Goal: Find specific page/section: Find specific page/section

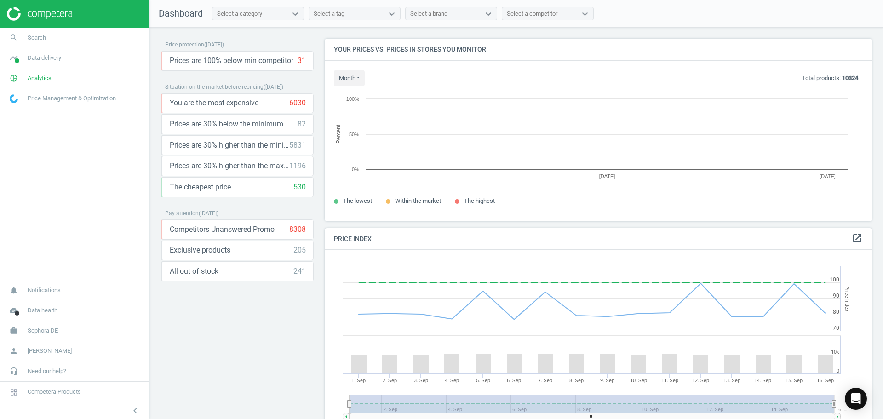
scroll to position [196, 554]
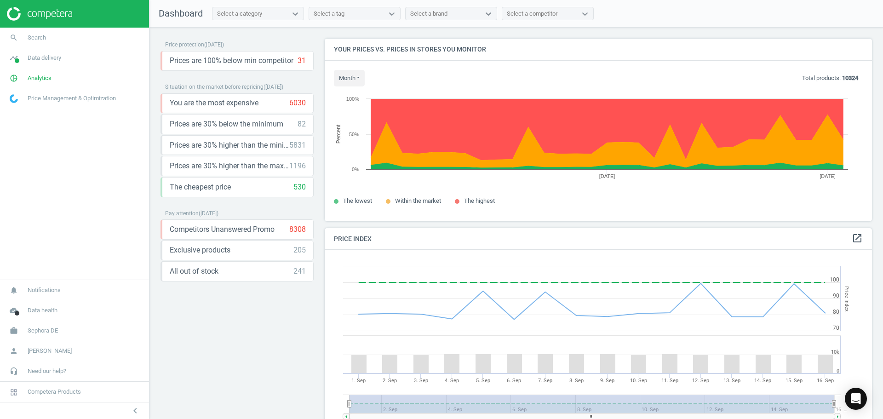
click at [80, 96] on span "Price Management & Optimization" at bounding box center [72, 98] width 88 height 8
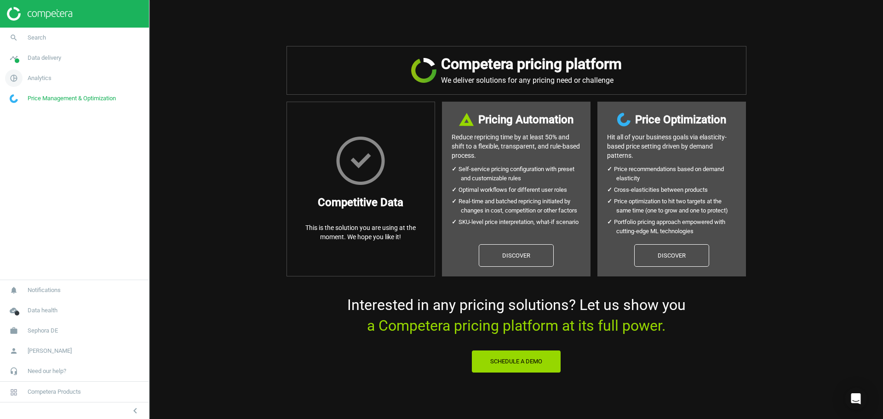
click at [42, 74] on span "Analytics" at bounding box center [40, 78] width 24 height 8
click at [21, 98] on span "Overview" at bounding box center [21, 97] width 22 height 7
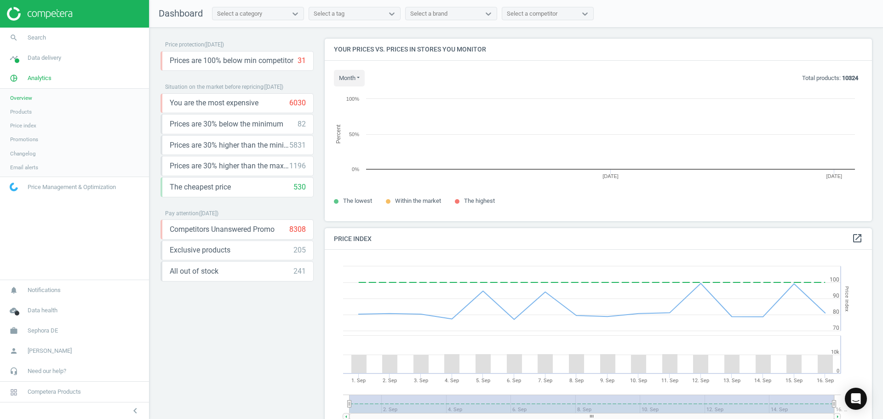
scroll to position [226, 554]
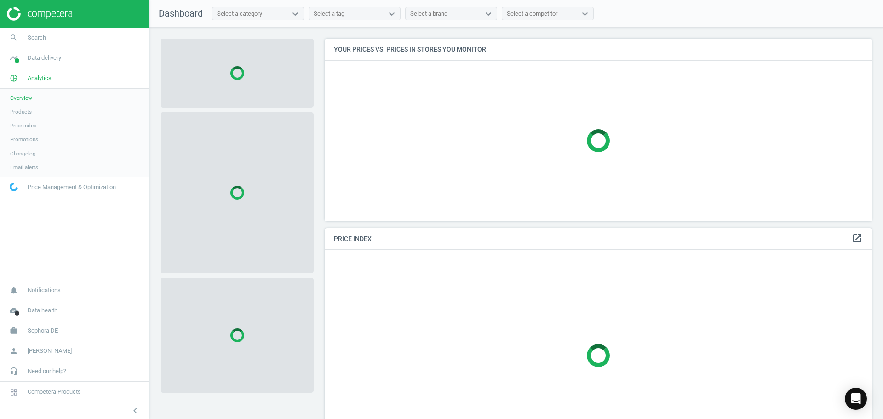
click at [26, 112] on span "Products" at bounding box center [21, 111] width 22 height 7
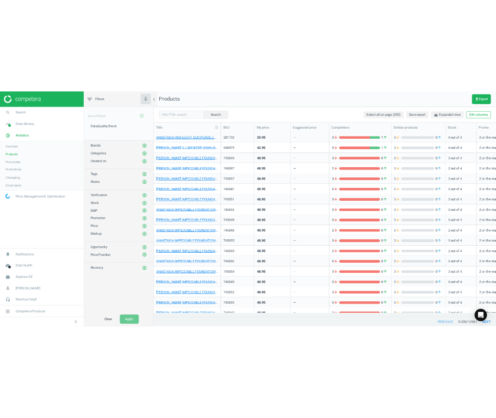
scroll to position [3358, 0]
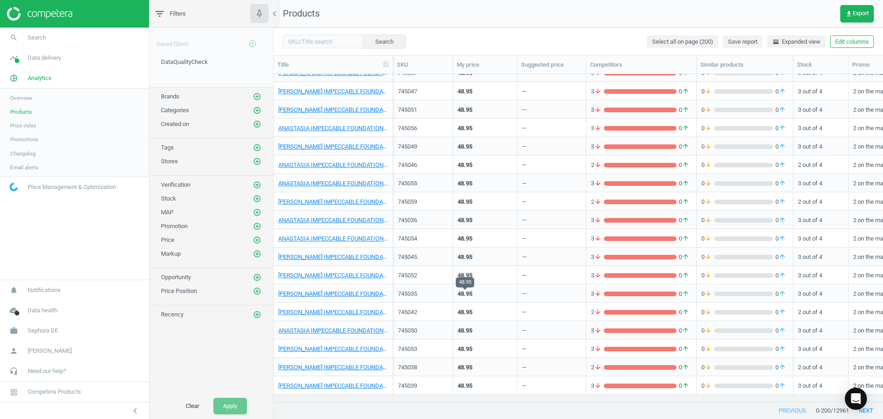
drag, startPoint x: 459, startPoint y: 279, endPoint x: 465, endPoint y: 295, distance: 17.0
click at [459, 279] on div "48.95" at bounding box center [464, 275] width 15 height 8
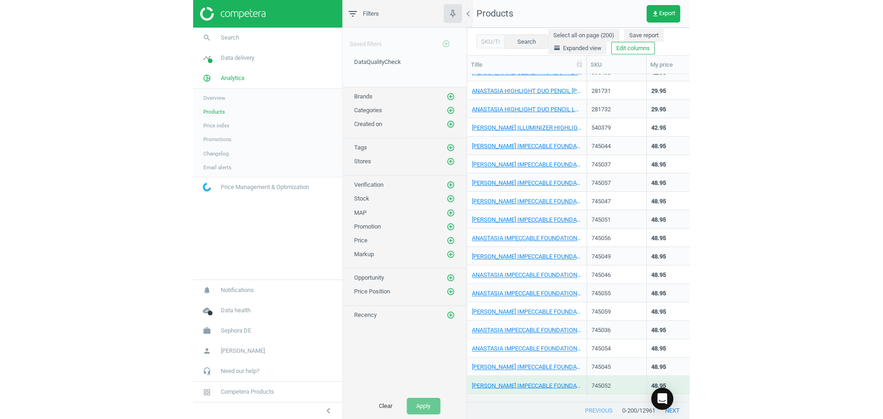
scroll to position [314, 602]
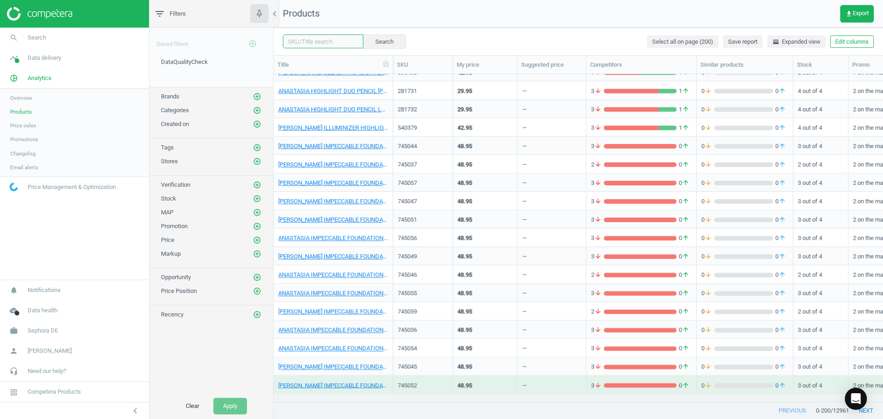
drag, startPoint x: 307, startPoint y: 40, endPoint x: 312, endPoint y: 40, distance: 5.6
click at [307, 40] on input "text" at bounding box center [323, 41] width 80 height 14
paste input "183994"
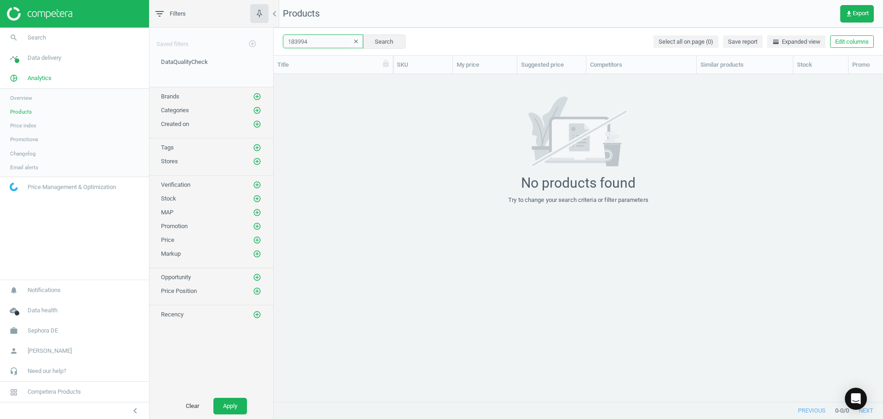
drag, startPoint x: 318, startPoint y: 43, endPoint x: 265, endPoint y: 39, distance: 53.0
click at [265, 40] on div "filter_list Filters chevron_left Saved filters add_circle_outline DataQualityCh…" at bounding box center [515, 209] width 733 height 419
paste input "670195"
type input "670195"
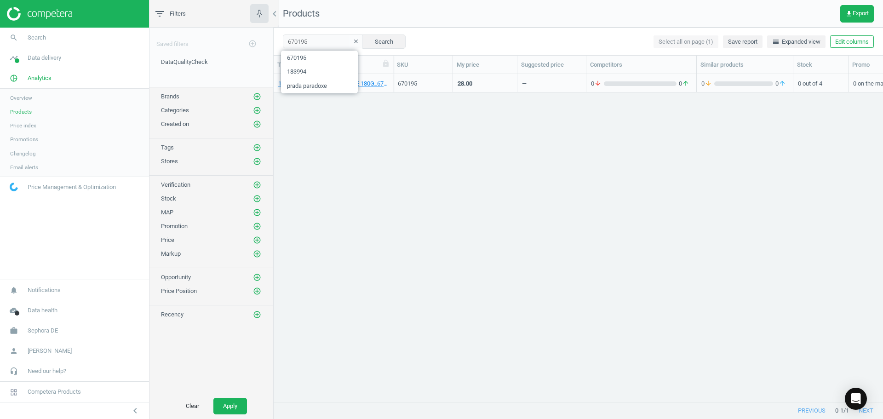
drag, startPoint x: 416, startPoint y: 134, endPoint x: 454, endPoint y: 74, distance: 71.3
click at [416, 134] on div "100BON DOUX REVES CANDLE 180G_670195-DOUX REVES CANDLE 180G 670195 28.00 — 0 ar…" at bounding box center [578, 234] width 609 height 320
click at [362, 210] on div "100BON DOUX REVES CANDLE 180G_670195-DOUX REVES CANDLE 180G 670195 28.00 — 0 ar…" at bounding box center [578, 234] width 609 height 320
click at [353, 43] on icon "clear" at bounding box center [356, 41] width 6 height 6
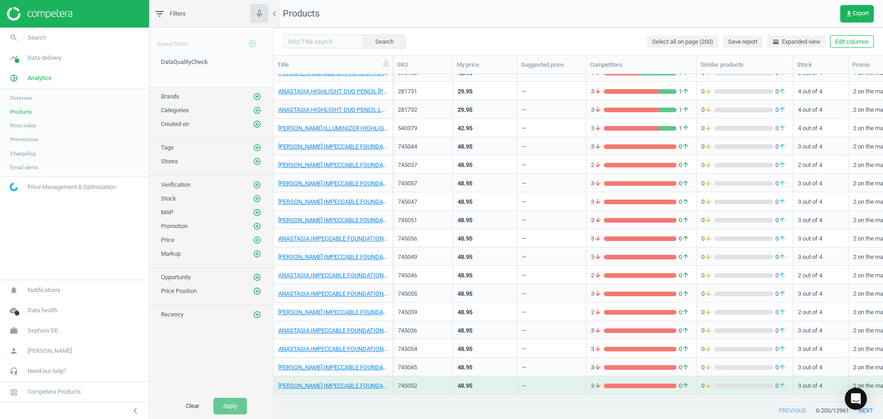
click at [478, 31] on div "Search Select all on page (200) Save report horizontal_split Expanded view Edit…" at bounding box center [578, 42] width 609 height 28
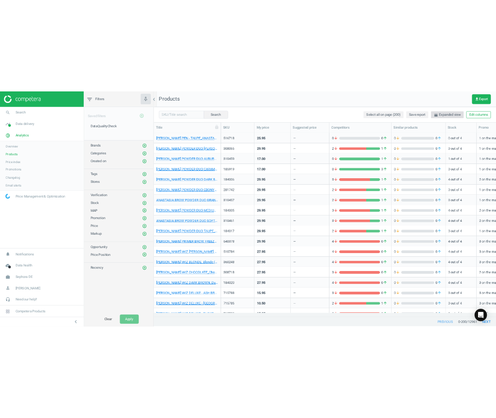
scroll to position [2052, 0]
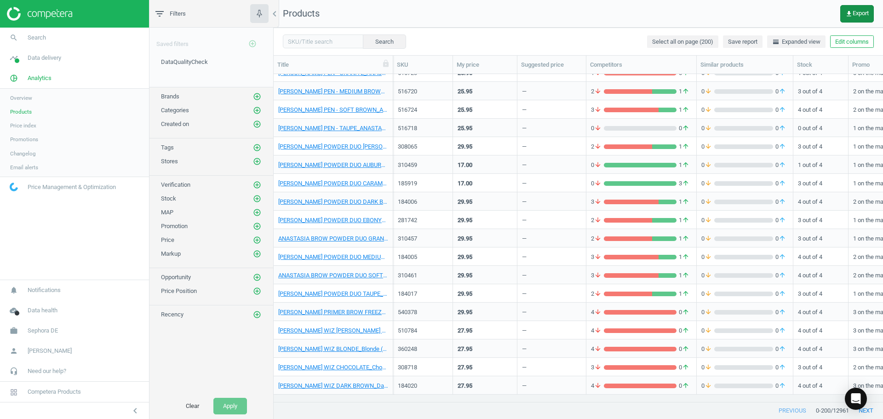
click at [846, 10] on icon "get_app" at bounding box center [848, 13] width 7 height 7
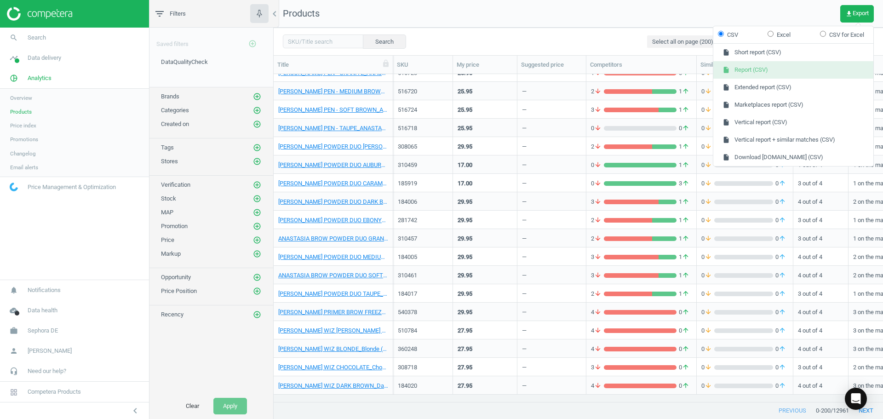
click at [755, 70] on button "insert_drive_file Report (CSV)" at bounding box center [793, 69] width 160 height 17
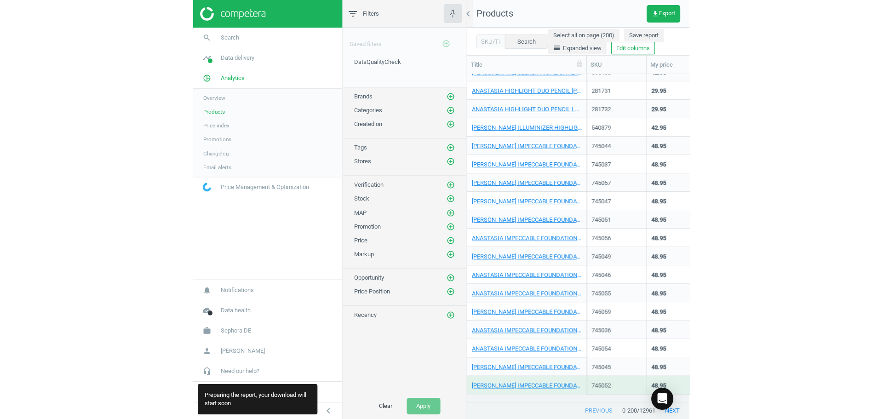
scroll to position [314, 602]
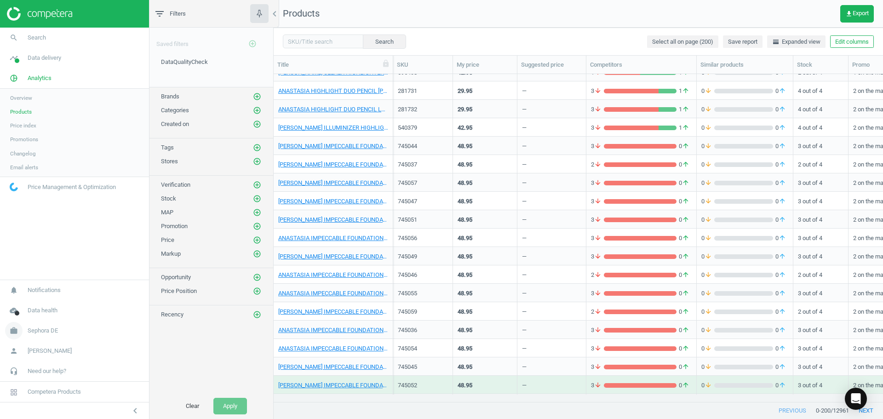
click at [17, 332] on icon "work" at bounding box center [13, 330] width 17 height 17
click at [38, 306] on span "Switch campaign" at bounding box center [30, 303] width 41 height 7
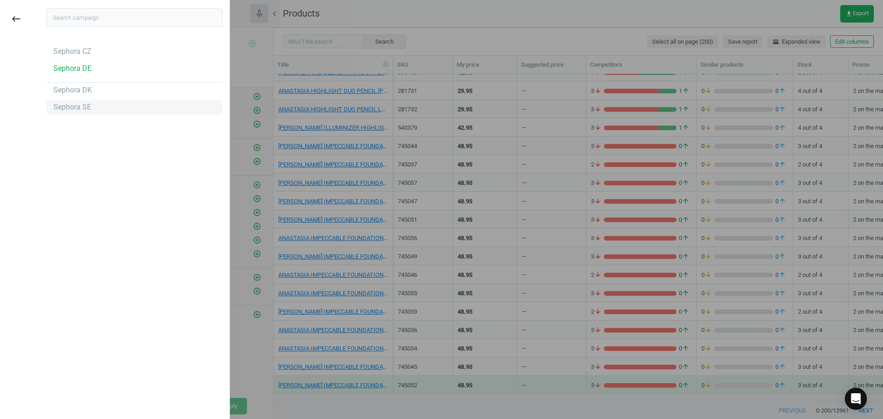
click at [82, 105] on div "Sephora SE" at bounding box center [72, 107] width 38 height 10
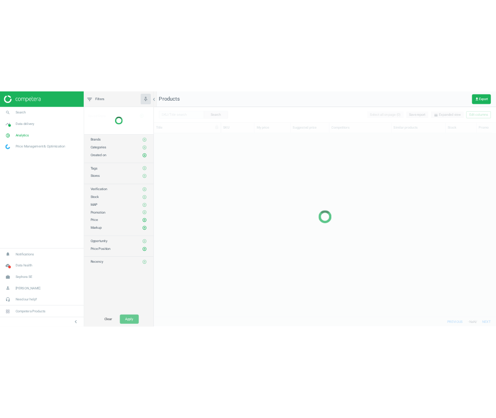
scroll to position [314, 602]
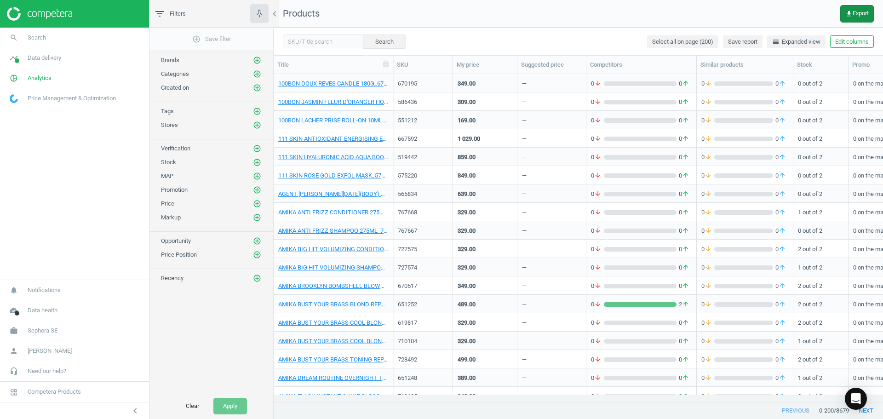
click at [846, 6] on button "get_app Export" at bounding box center [857, 13] width 34 height 17
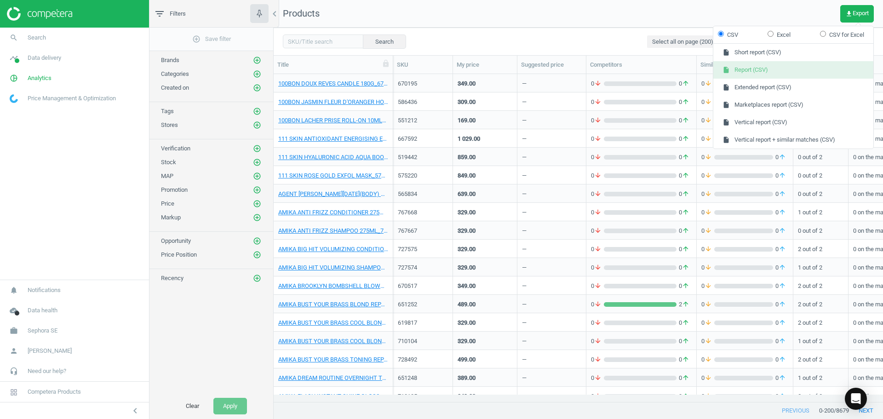
click at [775, 69] on button "insert_drive_file Report (CSV)" at bounding box center [793, 69] width 160 height 17
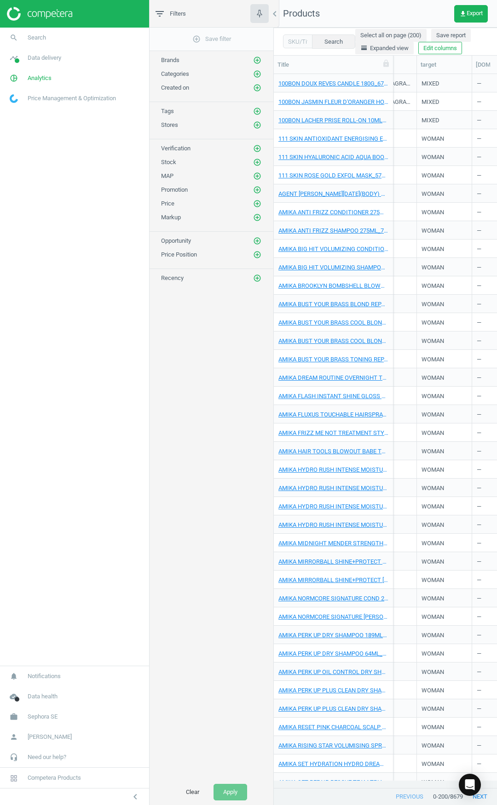
scroll to position [0, 0]
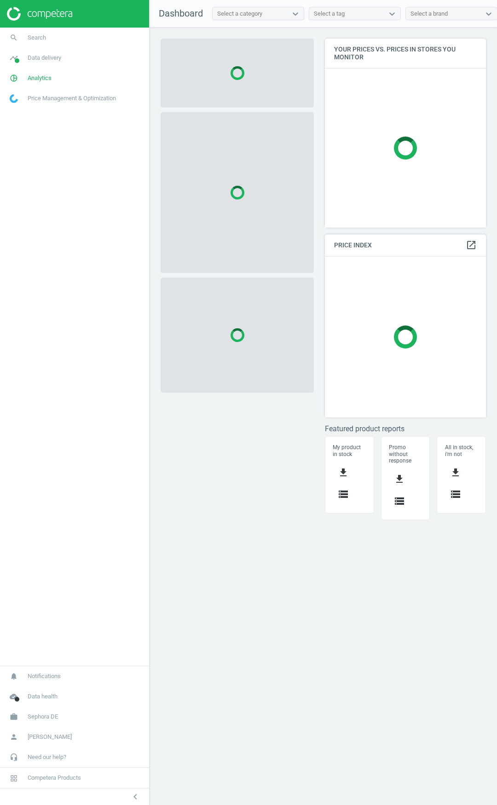
scroll to position [204, 175]
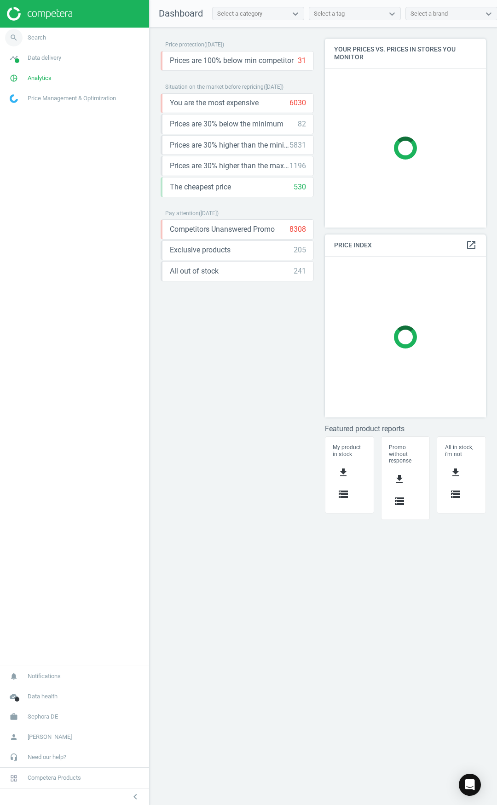
click at [56, 41] on link "search Search" at bounding box center [74, 38] width 149 height 20
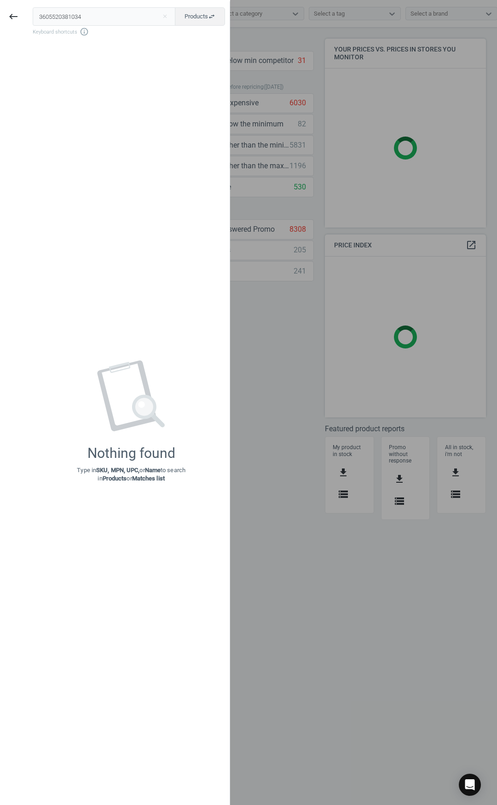
type input "3605520381034#"
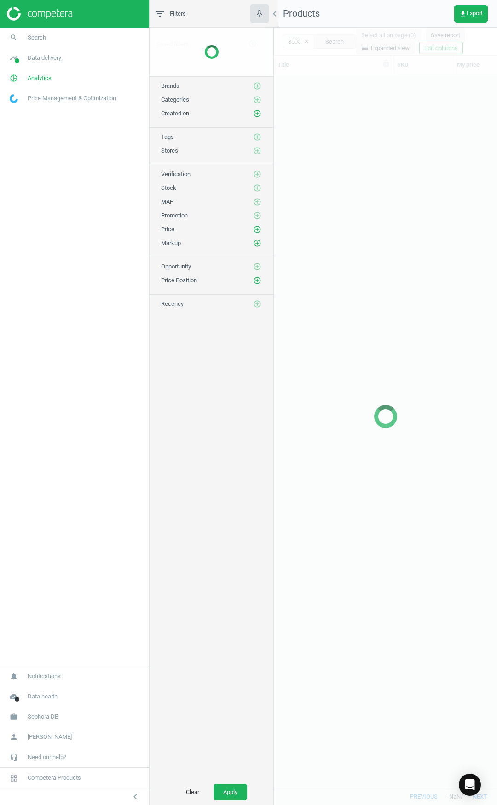
scroll to position [700, 216]
click at [77, 34] on link "search Search" at bounding box center [74, 38] width 149 height 20
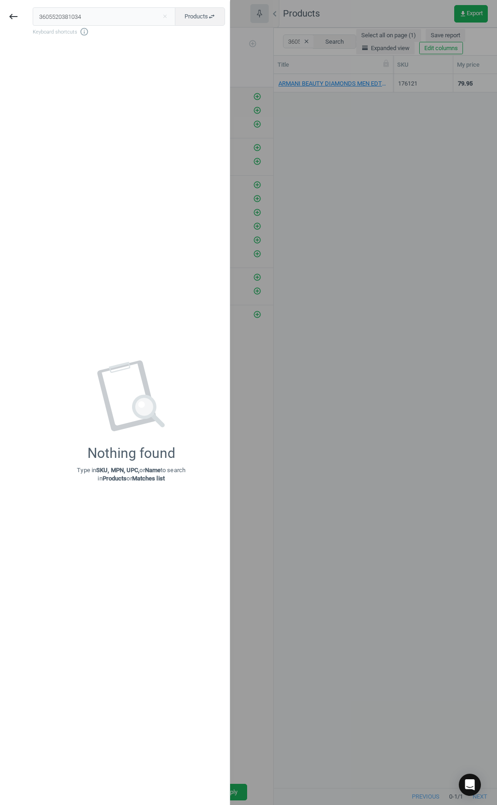
type input "3605520381034"
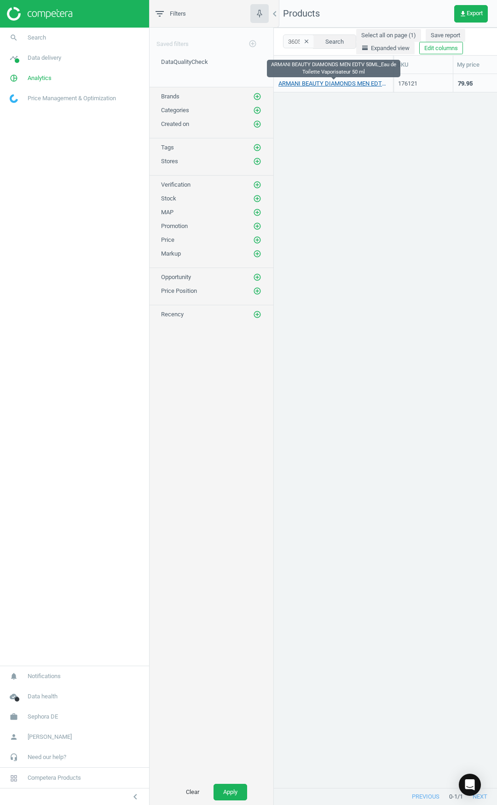
click at [343, 86] on link "ARMANI BEAUTY DIAMONDS MEN EDTV 50ML_Eau de Toilette Vaporisateur 50 ml" at bounding box center [333, 84] width 110 height 8
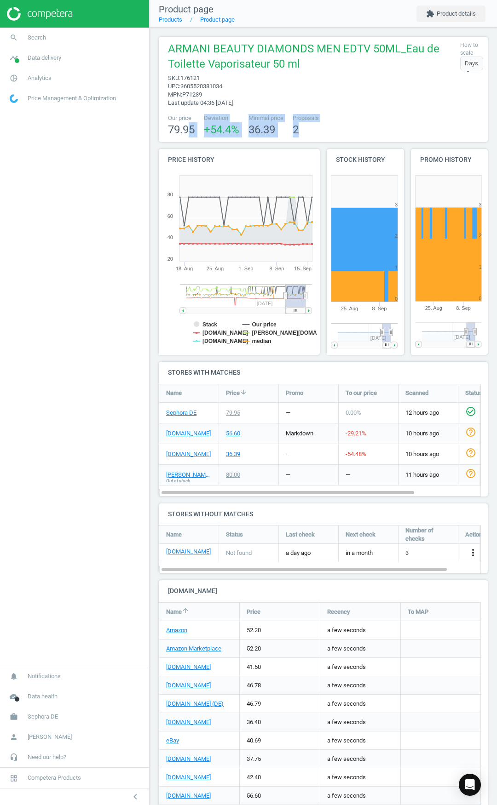
drag, startPoint x: 189, startPoint y: 131, endPoint x: 320, endPoint y: 130, distance: 130.1
click at [316, 130] on div "Our price 79.95 Deviation +54.4 % Minimal price 36.39 Proposals 2" at bounding box center [323, 125] width 320 height 23
click at [321, 130] on div "Proposals 2" at bounding box center [305, 125] width 31 height 23
click at [49, 778] on span "Competera Products" at bounding box center [54, 778] width 53 height 8
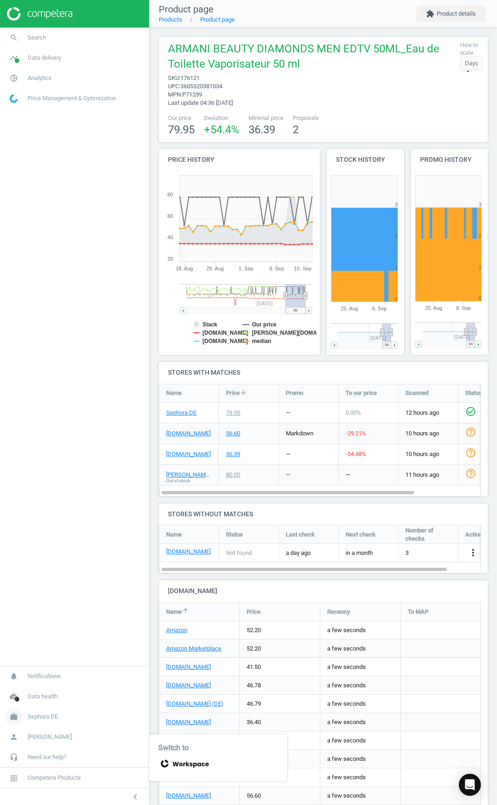
click at [41, 718] on span "Sephora DE" at bounding box center [43, 717] width 30 height 8
click at [36, 691] on span "Switch campaign" at bounding box center [30, 689] width 41 height 7
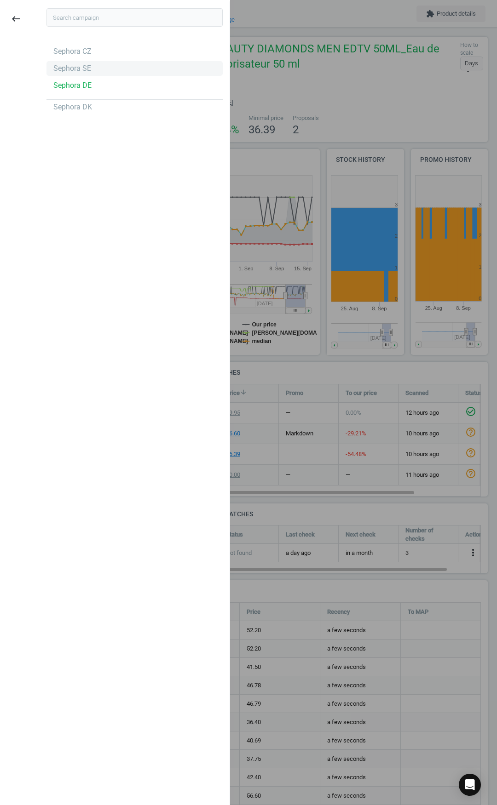
click at [90, 70] on div "Sephora SE" at bounding box center [134, 68] width 176 height 15
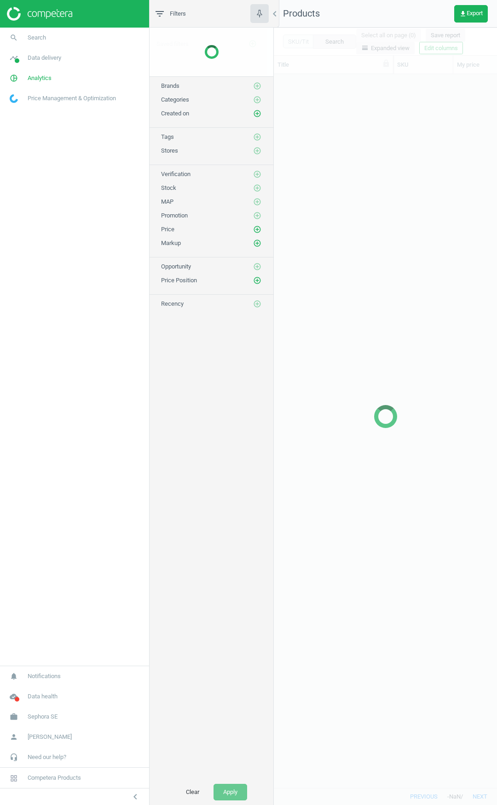
scroll to position [700, 216]
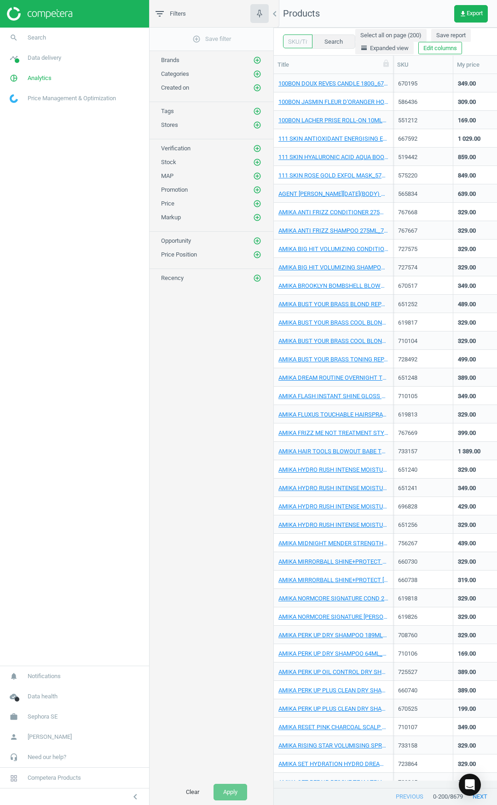
click at [301, 42] on input "text" at bounding box center [297, 41] width 29 height 14
paste input "3605520381034"
type input "3605520381034"
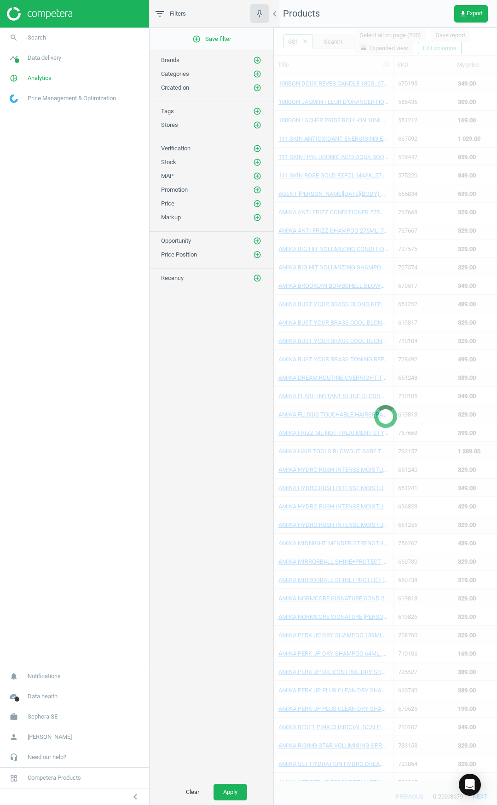
scroll to position [0, 21]
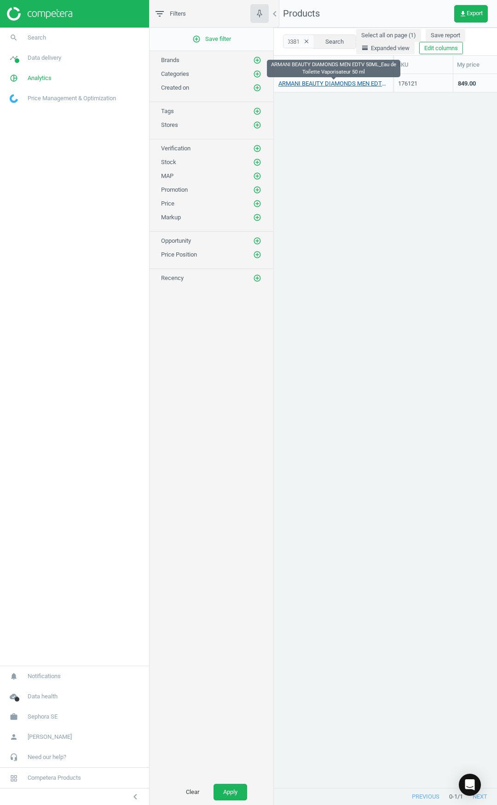
click at [309, 83] on link "ARMANI BEAUTY DIAMONDS MEN EDTV 50ML_Eau de Toilette Vaporisateur 50 ml" at bounding box center [333, 84] width 110 height 8
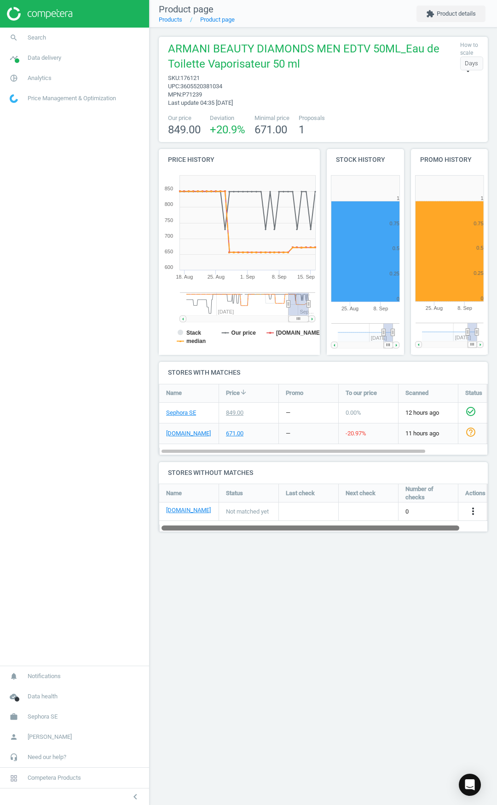
click at [250, 528] on div at bounding box center [309, 528] width 297 height 8
drag, startPoint x: 253, startPoint y: 525, endPoint x: 192, endPoint y: 509, distance: 62.7
click at [198, 515] on div "Name Status Last check Next check Number of checks Actions kicks.se Not matched…" at bounding box center [323, 508] width 329 height 48
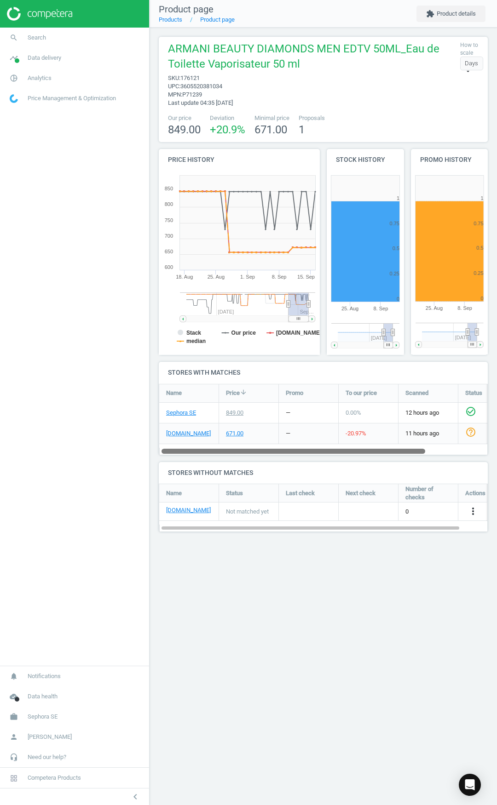
drag, startPoint x: 199, startPoint y: 450, endPoint x: 24, endPoint y: 452, distance: 174.7
click at [138, 453] on section "search Search timeline Data delivery Overview Matches dashboard Matches Rematch…" at bounding box center [248, 402] width 497 height 805
click at [194, 76] on span "176121" at bounding box center [189, 77] width 19 height 7
drag, startPoint x: 194, startPoint y: 76, endPoint x: 194, endPoint y: 91, distance: 14.3
click at [194, 76] on span "176121" at bounding box center [189, 77] width 19 height 7
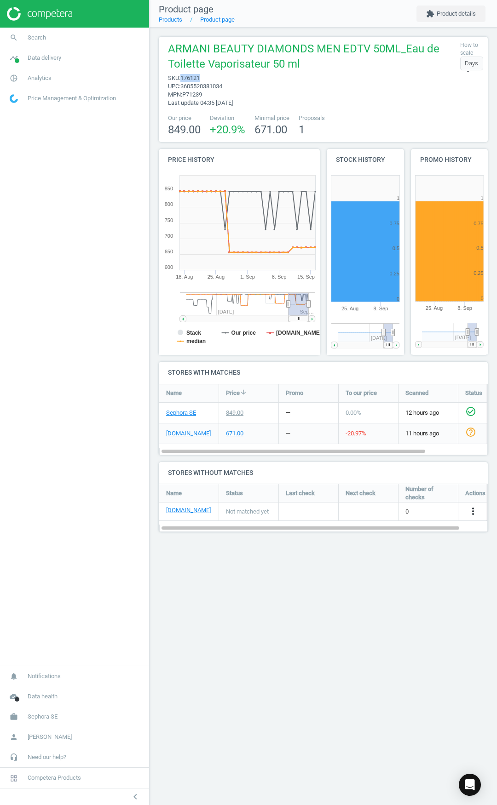
copy span "176121"
